Goal: Information Seeking & Learning: Learn about a topic

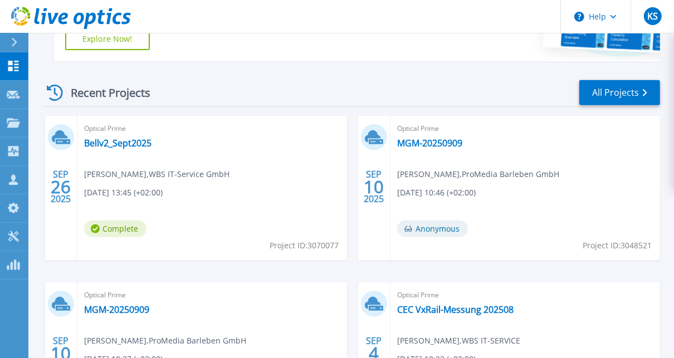
scroll to position [267, 0]
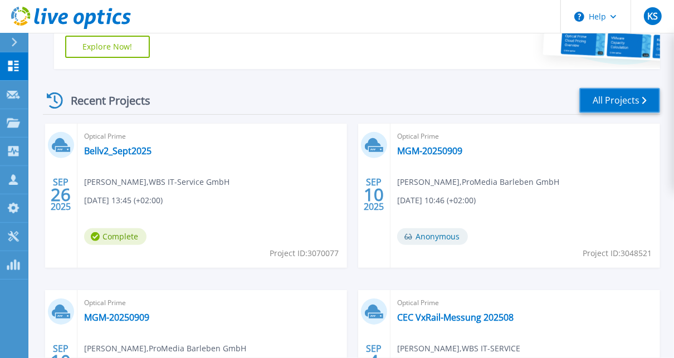
click at [603, 109] on link "All Projects" at bounding box center [619, 100] width 81 height 25
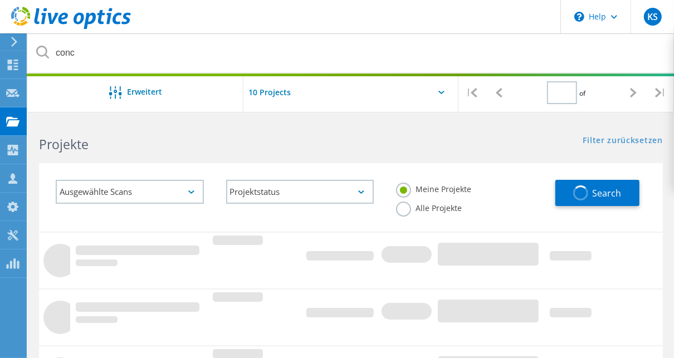
type input "1"
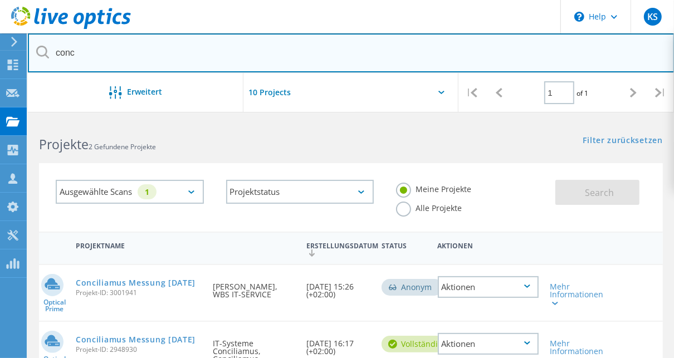
drag, startPoint x: 87, startPoint y: 53, endPoint x: 46, endPoint y: 51, distance: 41.3
click at [46, 51] on div "conc" at bounding box center [351, 53] width 646 height 40
type input "havell"
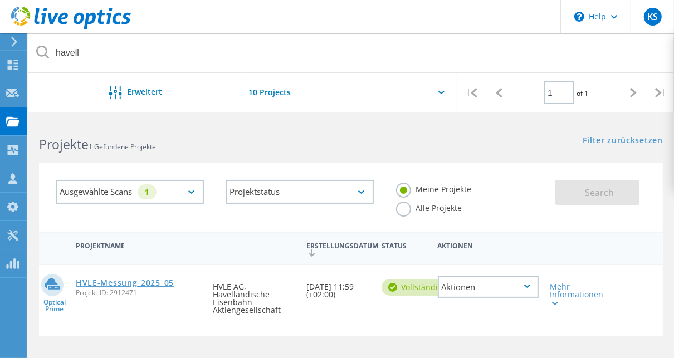
click at [129, 287] on link "HVLE-Messung_2025_05" at bounding box center [125, 283] width 98 height 8
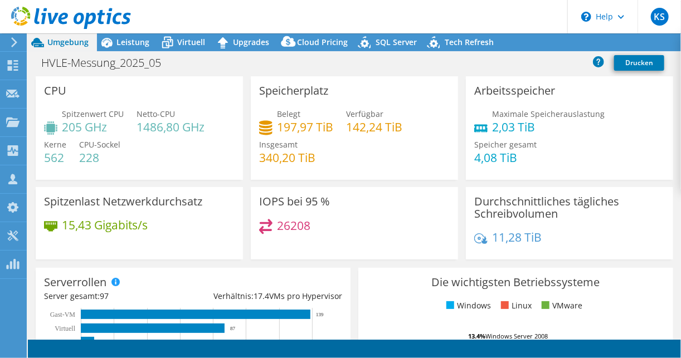
select select "EUFrankfurt"
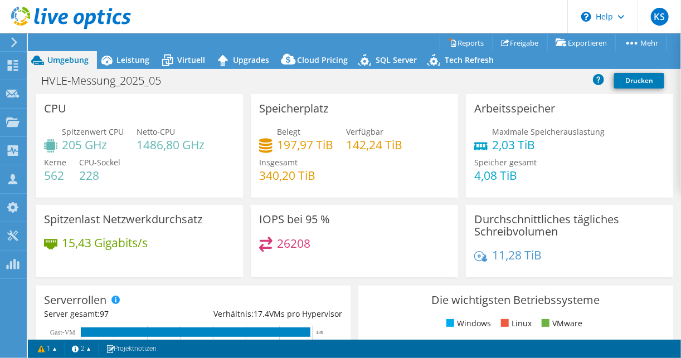
select select "EUFrankfurt"
select select "USD"
click at [128, 60] on span "Leistung" at bounding box center [132, 60] width 33 height 11
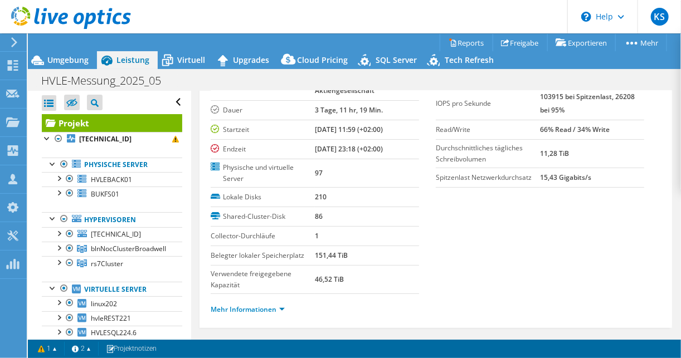
scroll to position [89, 0]
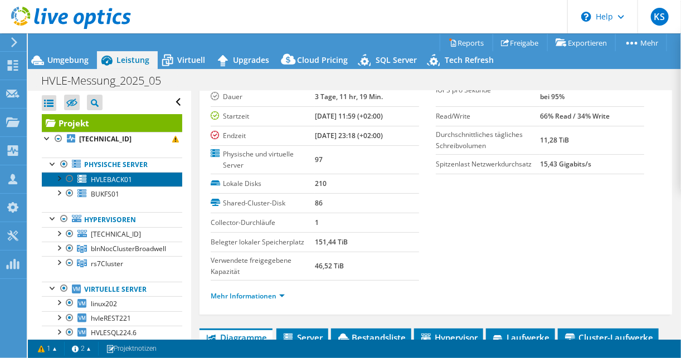
click at [106, 182] on span "HVLEBACK01" at bounding box center [111, 179] width 41 height 9
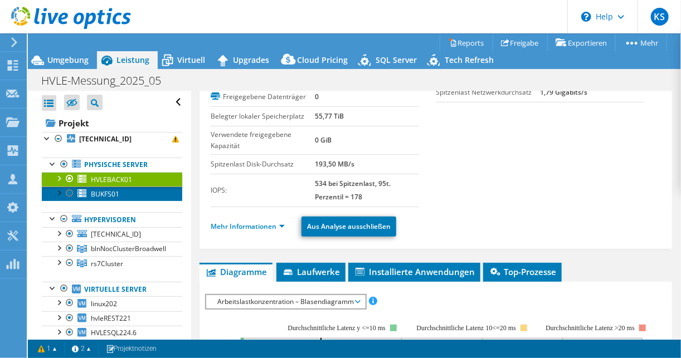
click at [93, 193] on span "BUKFS01" at bounding box center [105, 193] width 28 height 9
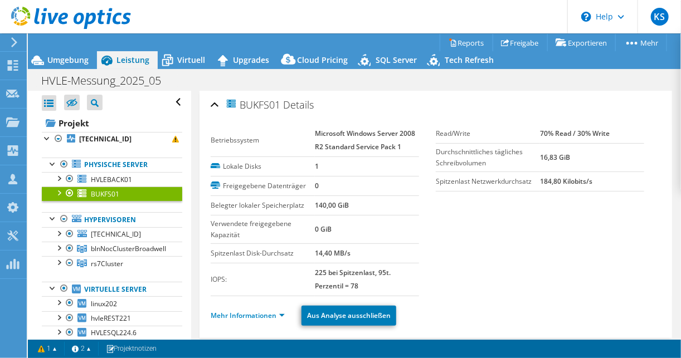
scroll to position [45, 0]
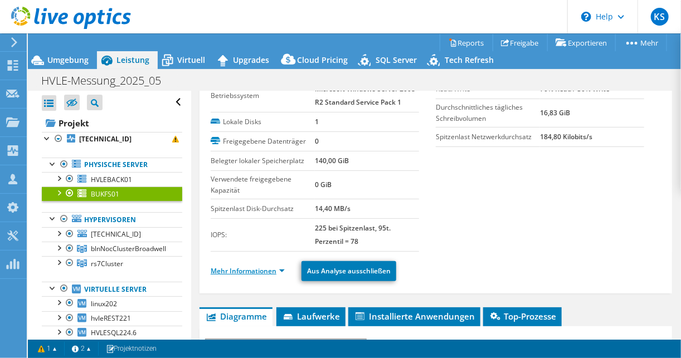
click at [264, 267] on link "Mehr Informationen" at bounding box center [248, 270] width 74 height 9
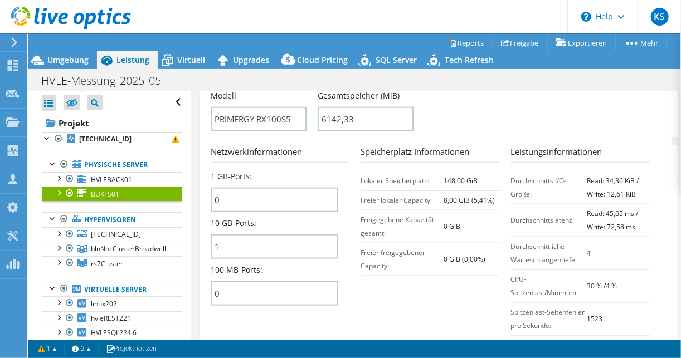
scroll to position [490, 0]
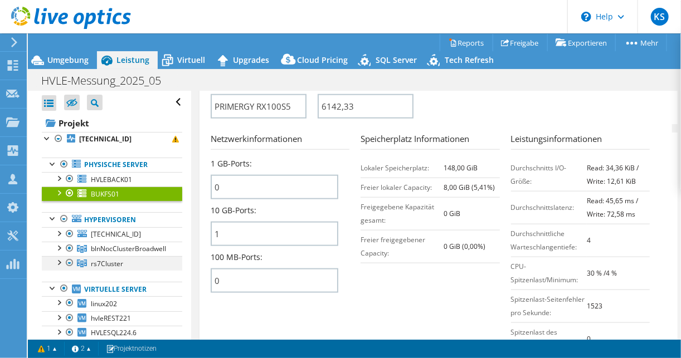
click at [56, 262] on div at bounding box center [58, 261] width 11 height 11
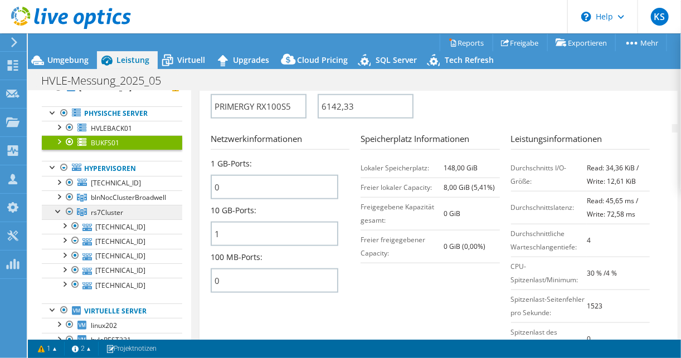
scroll to position [89, 0]
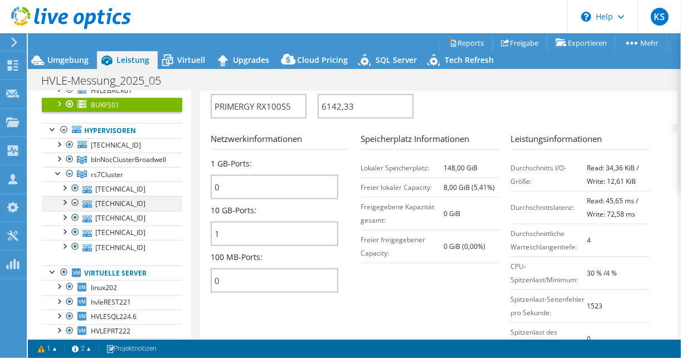
click at [64, 199] on div at bounding box center [63, 201] width 11 height 11
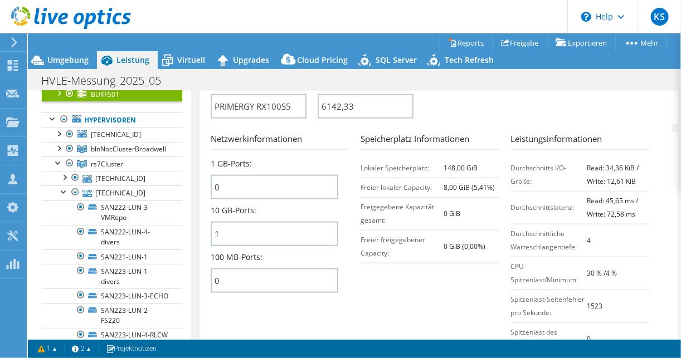
scroll to position [45, 0]
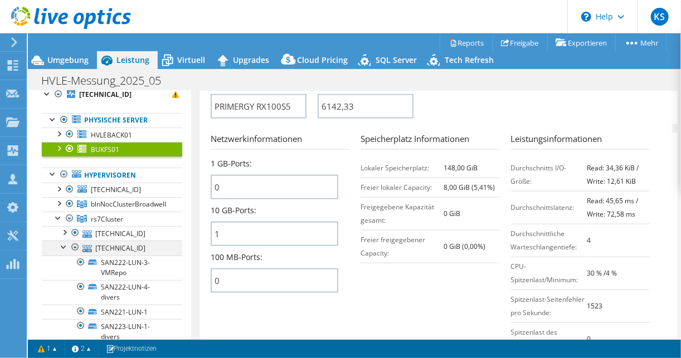
click at [63, 245] on div at bounding box center [63, 246] width 11 height 11
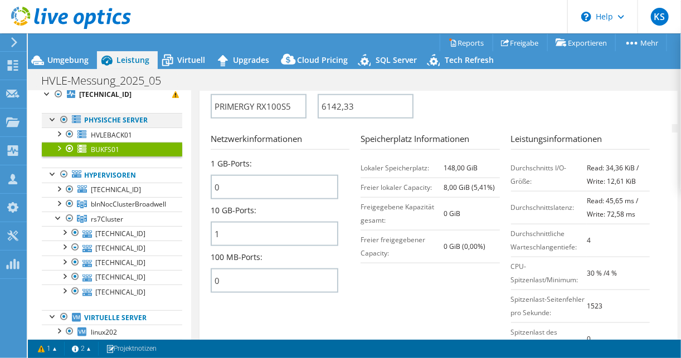
click at [64, 120] on div at bounding box center [63, 119] width 11 height 13
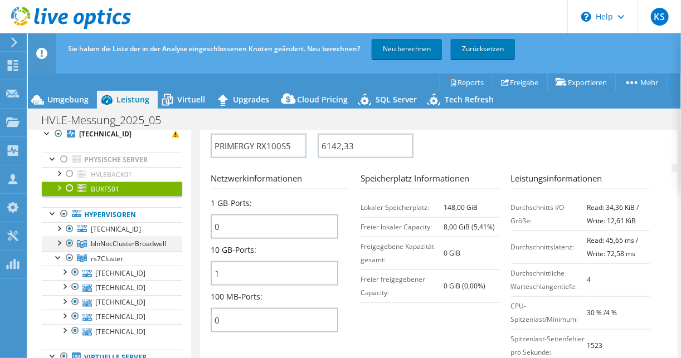
click at [59, 241] on div at bounding box center [58, 242] width 11 height 11
click at [60, 226] on div at bounding box center [58, 227] width 11 height 11
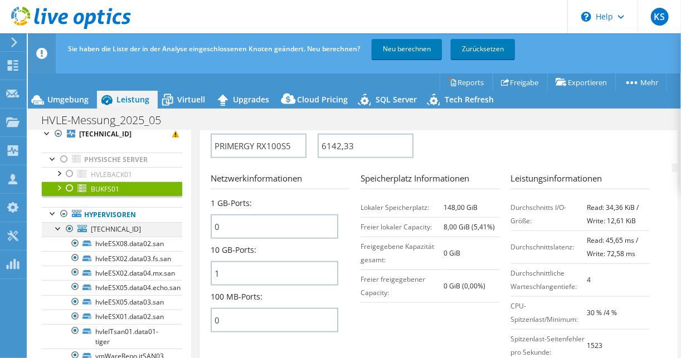
click at [60, 226] on div at bounding box center [58, 227] width 11 height 11
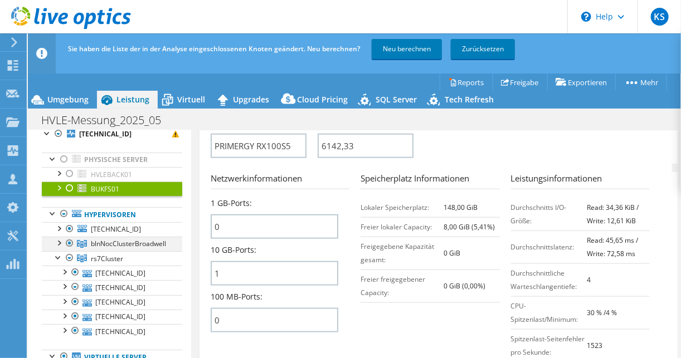
click at [70, 242] on div at bounding box center [69, 243] width 11 height 13
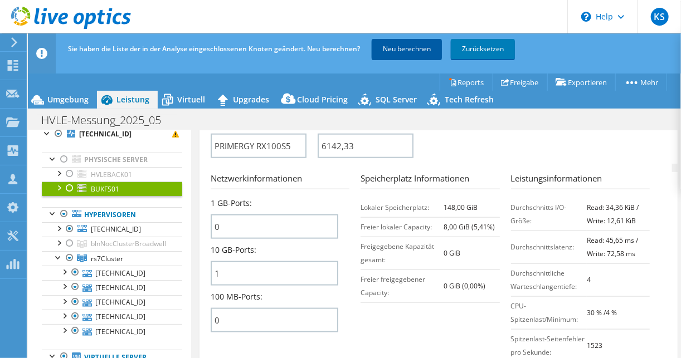
click at [409, 48] on link "Neu berechnen" at bounding box center [407, 49] width 70 height 20
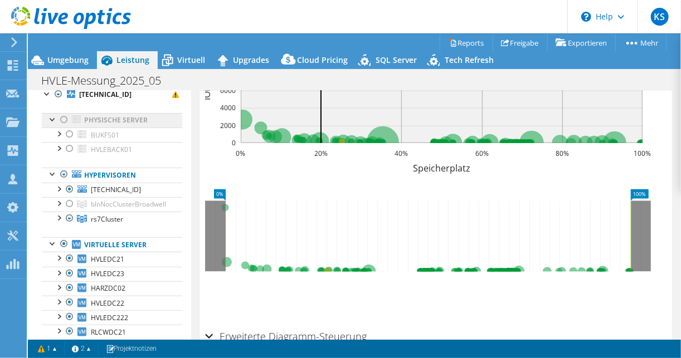
scroll to position [0, 0]
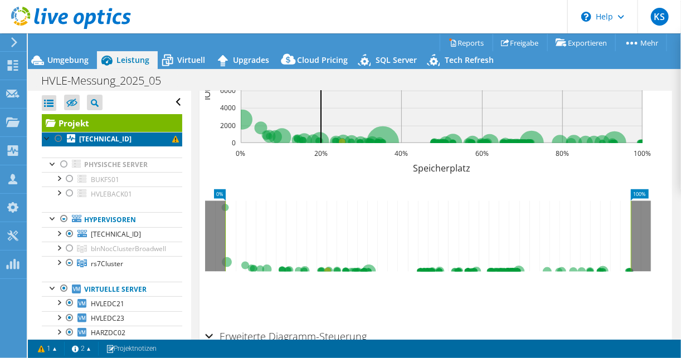
click at [109, 140] on b "10.51.10.96" at bounding box center [105, 138] width 52 height 9
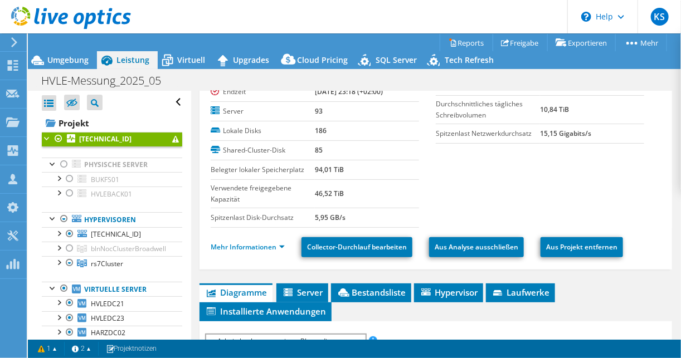
scroll to position [235, 0]
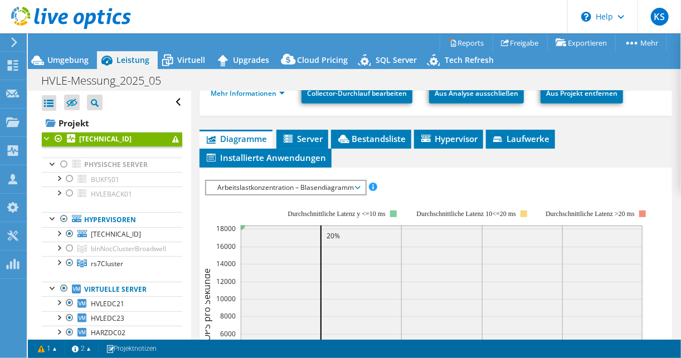
click at [254, 183] on span "Arbeitslastkonzentration – Blasendiagramm" at bounding box center [286, 187] width 148 height 13
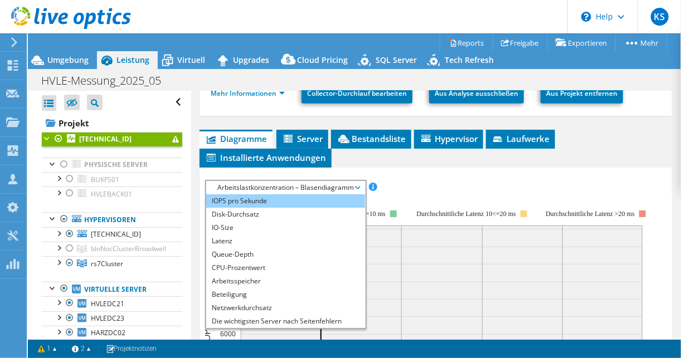
click at [245, 199] on li "IOPS pro Sekunde" at bounding box center [285, 200] width 159 height 13
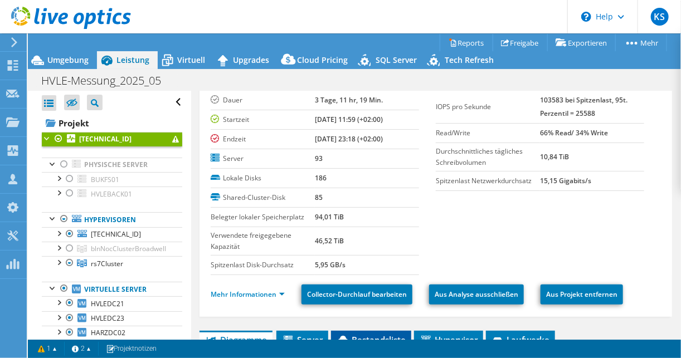
scroll to position [134, 0]
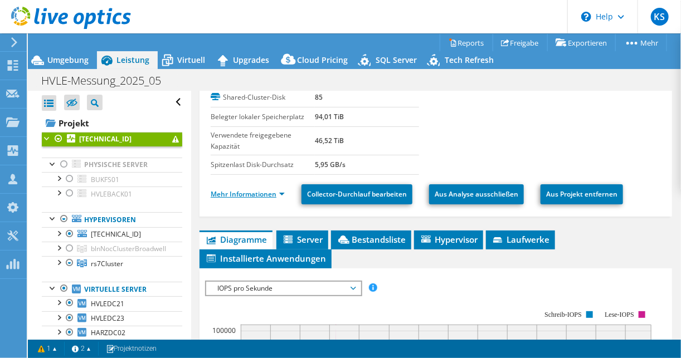
click at [276, 194] on link "Mehr Informationen" at bounding box center [248, 193] width 74 height 9
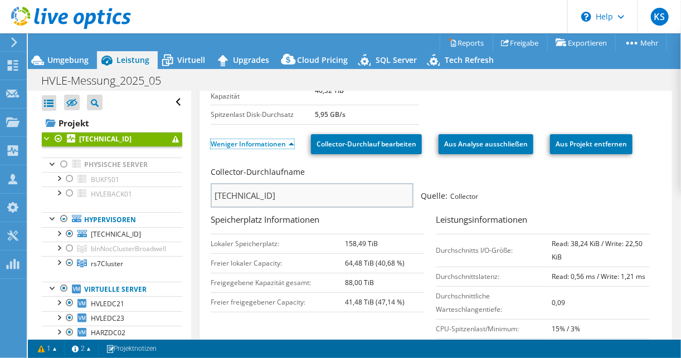
scroll to position [223, 0]
